Goal: Task Accomplishment & Management: Use online tool/utility

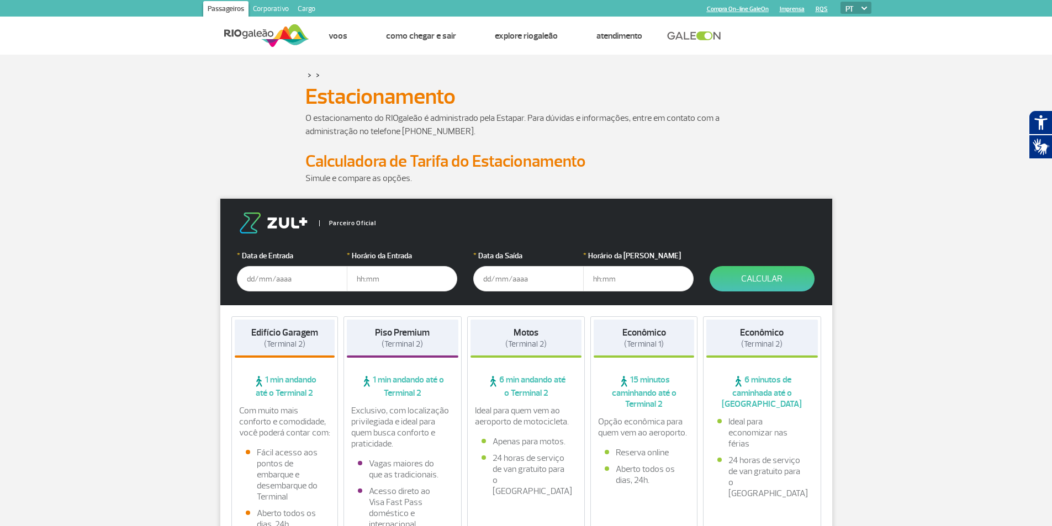
click at [259, 279] on input "text" at bounding box center [292, 278] width 110 height 25
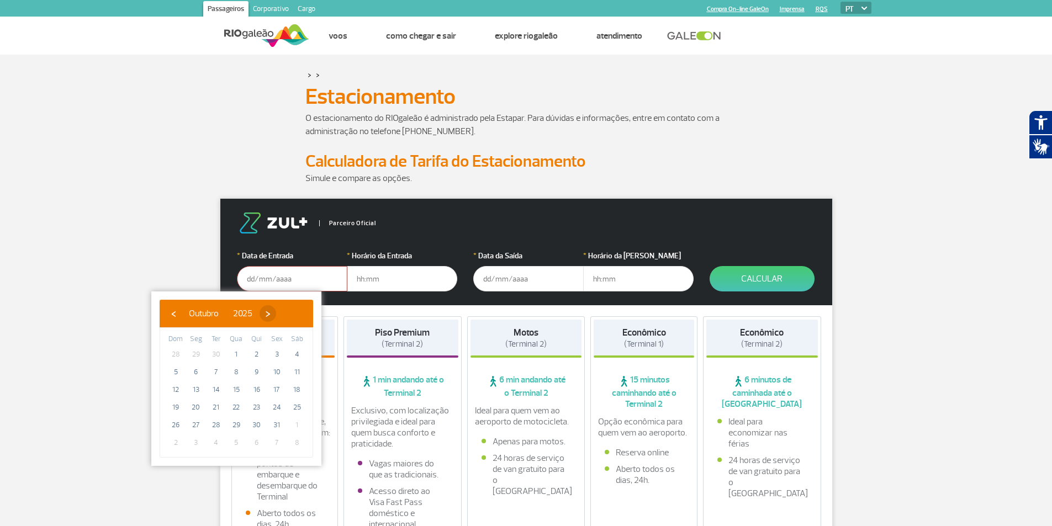
click at [276, 310] on span "›" at bounding box center [268, 313] width 17 height 17
click at [239, 428] on span "26" at bounding box center [237, 425] width 18 height 18
type input "26/11/2025"
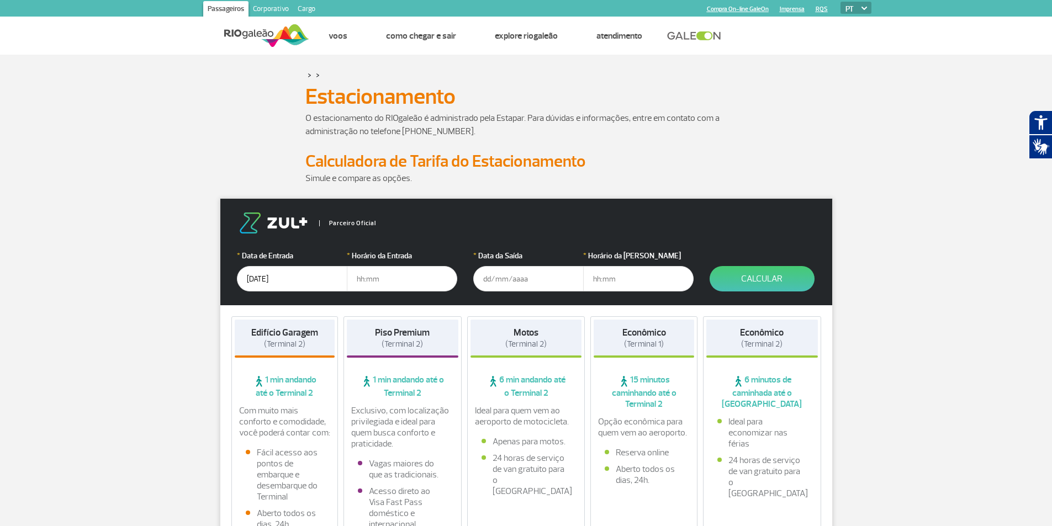
click at [393, 284] on input "text" at bounding box center [402, 278] width 110 height 25
click at [383, 276] on input "text" at bounding box center [402, 278] width 110 height 25
type input "05:00"
click at [511, 285] on input "text" at bounding box center [528, 278] width 110 height 25
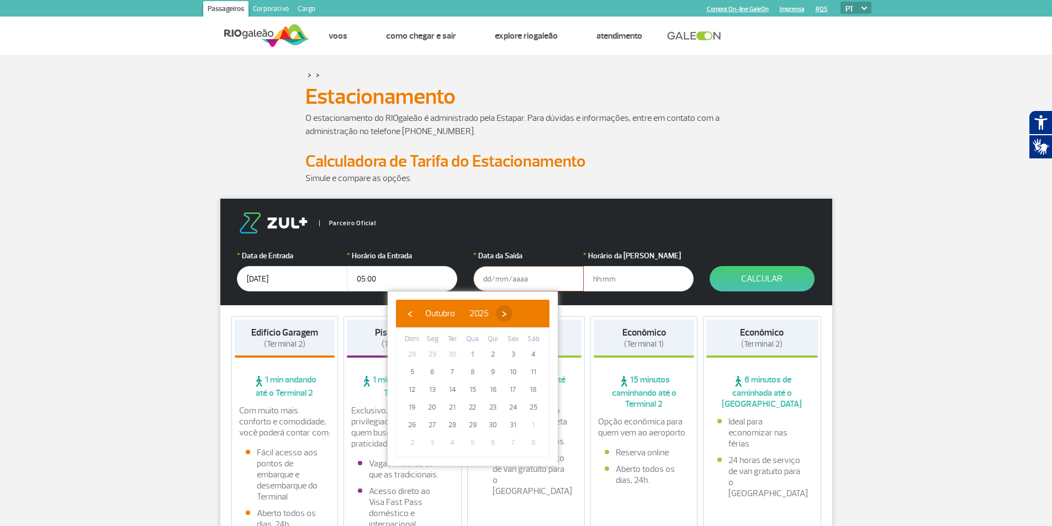
click at [513, 314] on span "›" at bounding box center [504, 313] width 17 height 17
click at [413, 445] on span "30" at bounding box center [412, 443] width 18 height 18
type input "30/11/2025"
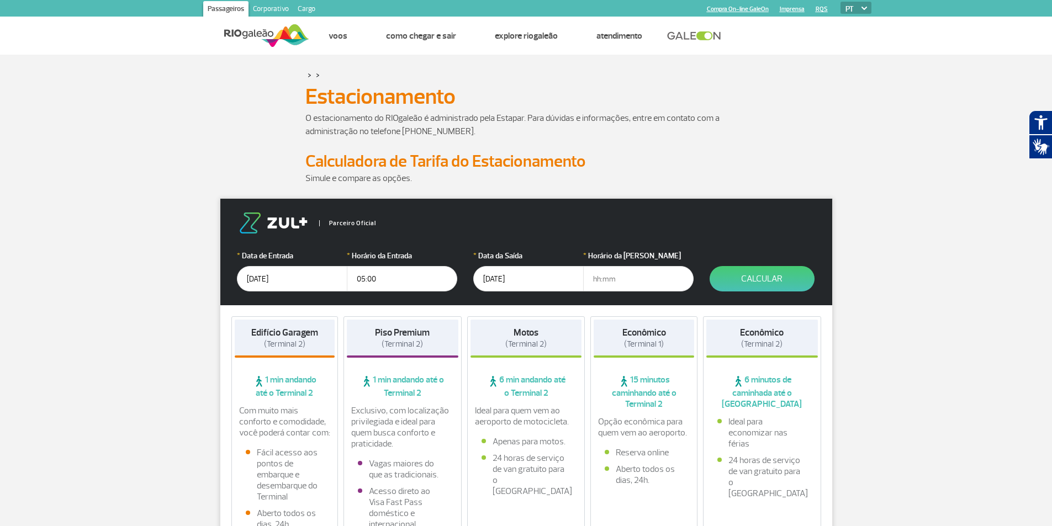
click at [597, 283] on input "text" at bounding box center [638, 278] width 110 height 25
type input "17:00"
click at [738, 277] on button "Calcular" at bounding box center [762, 278] width 105 height 25
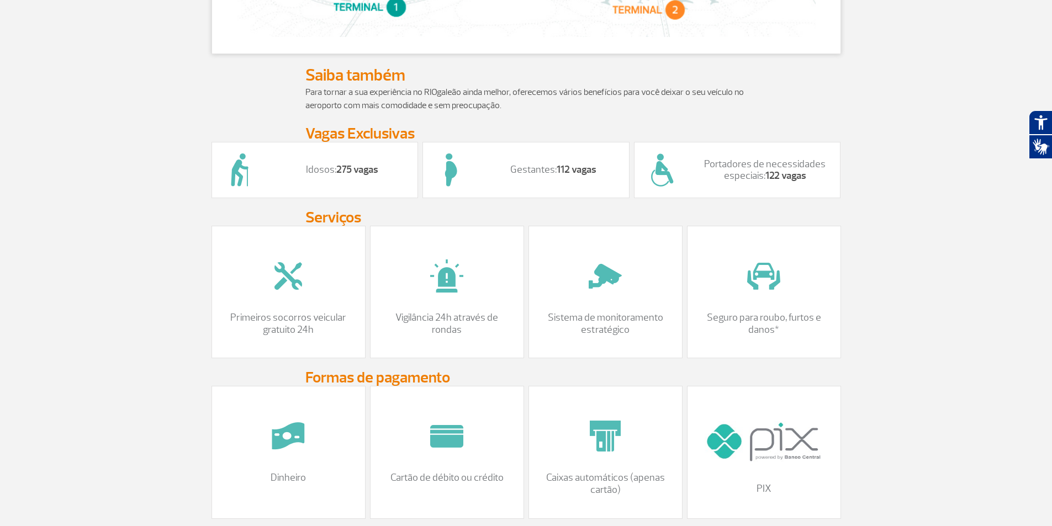
scroll to position [828, 0]
